Goal: Task Accomplishment & Management: Manage account settings

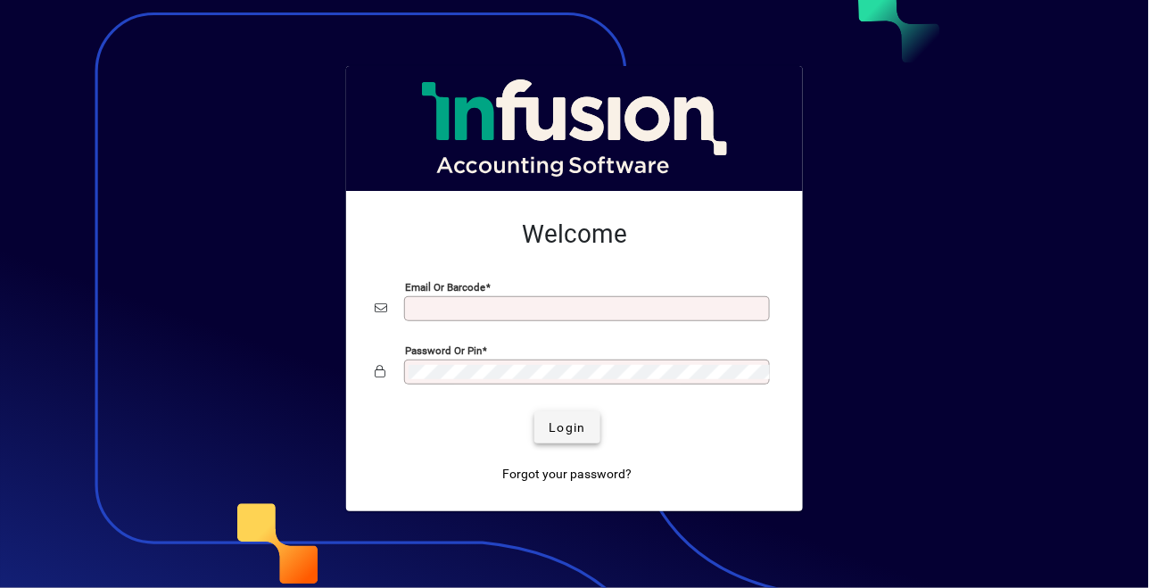
type input "**********"
click at [566, 428] on span "Login" at bounding box center [566, 427] width 37 height 19
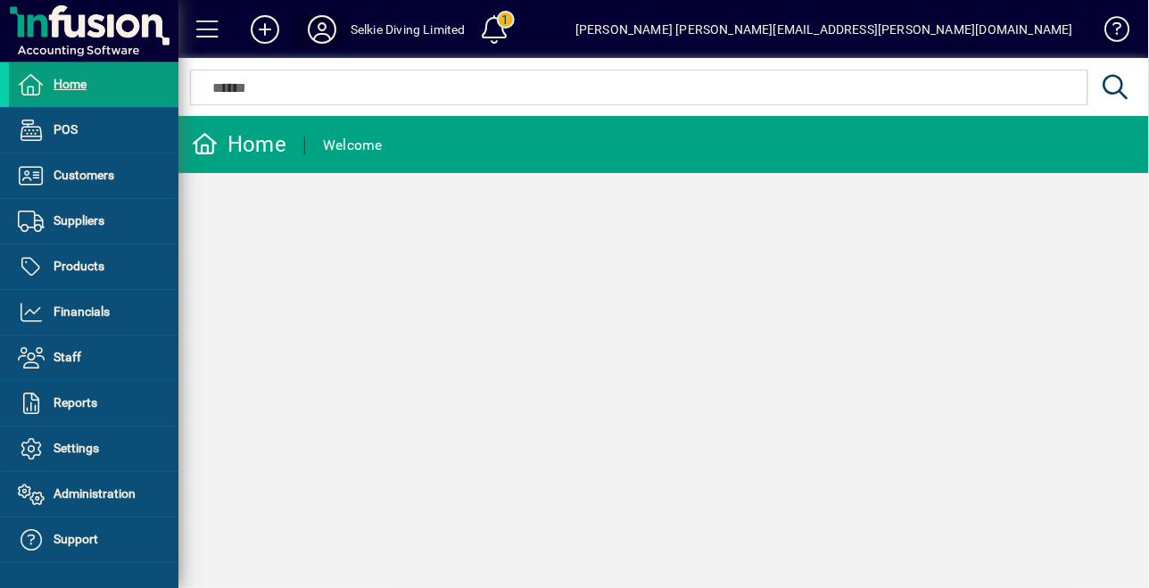
click at [325, 26] on icon at bounding box center [322, 29] width 36 height 29
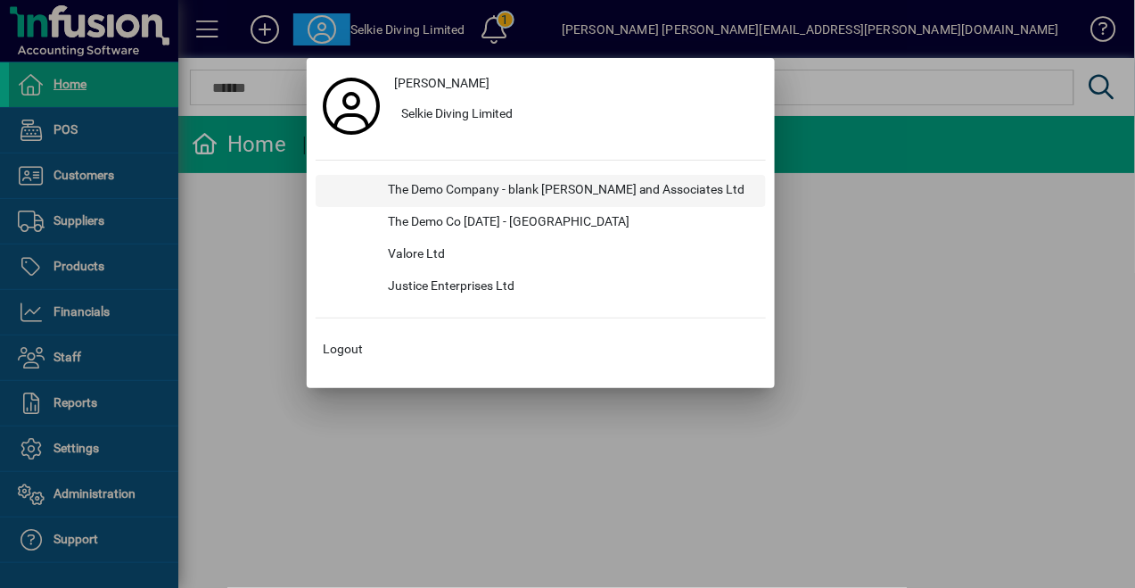
click at [449, 193] on div "The Demo Company - blank [PERSON_NAME] and Associates Ltd" at bounding box center [570, 191] width 392 height 32
